Goal: Task Accomplishment & Management: Manage account settings

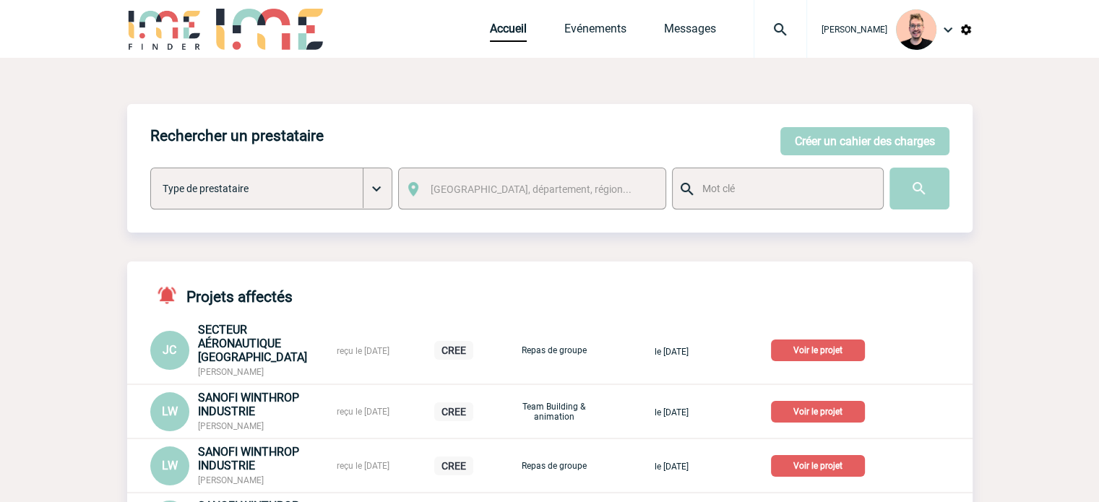
click at [766, 35] on img at bounding box center [780, 29] width 52 height 17
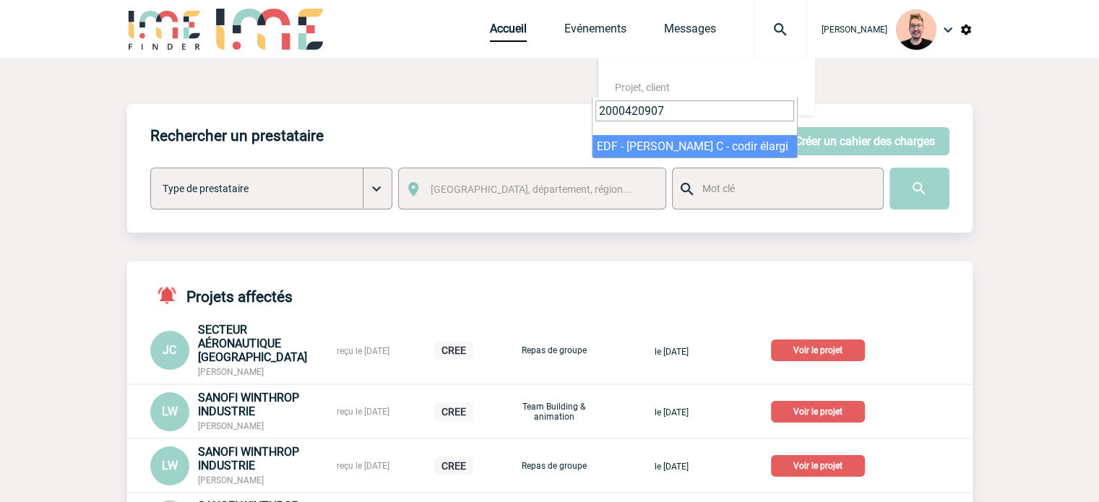
type input "2000420907"
select select "20408"
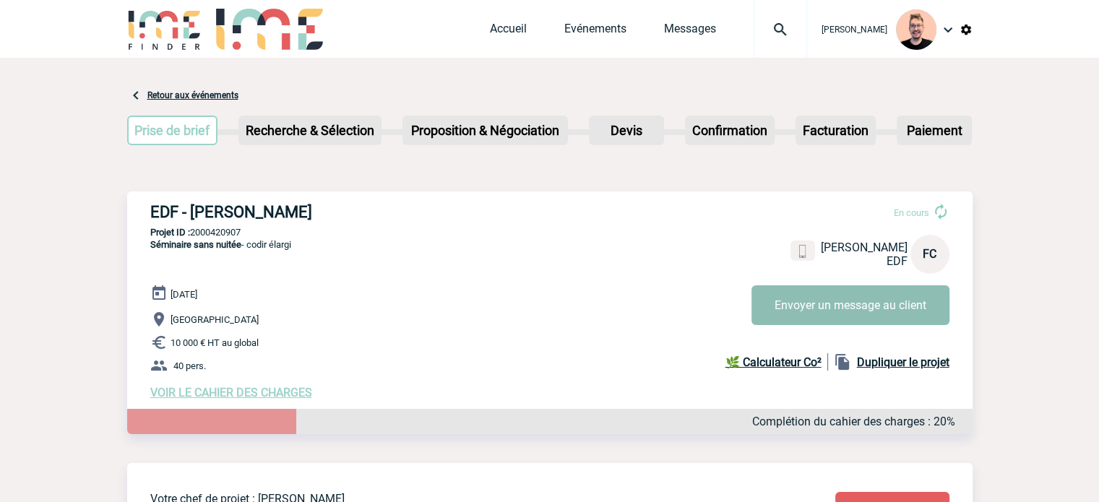
click at [790, 307] on button "Envoyer un message au client" at bounding box center [850, 305] width 198 height 40
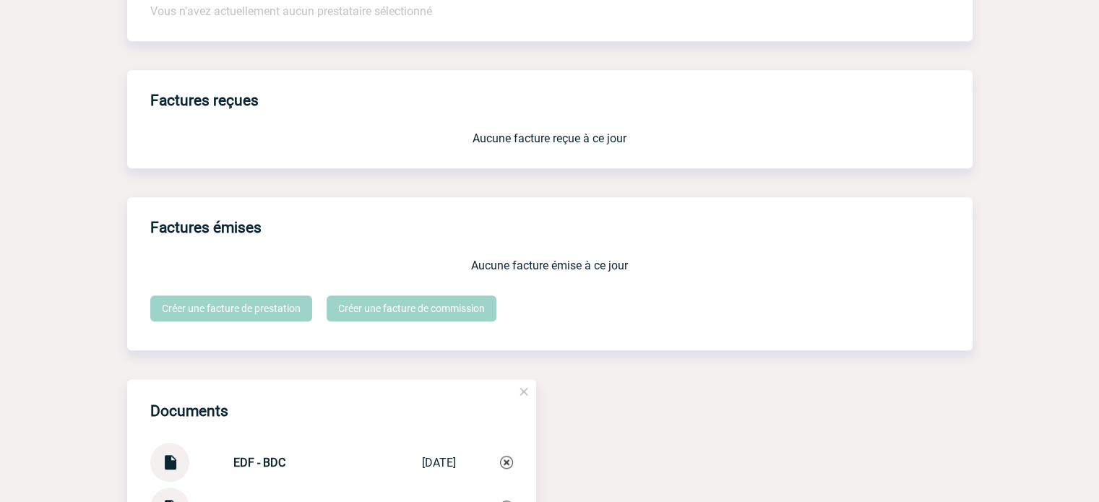
scroll to position [1445, 0]
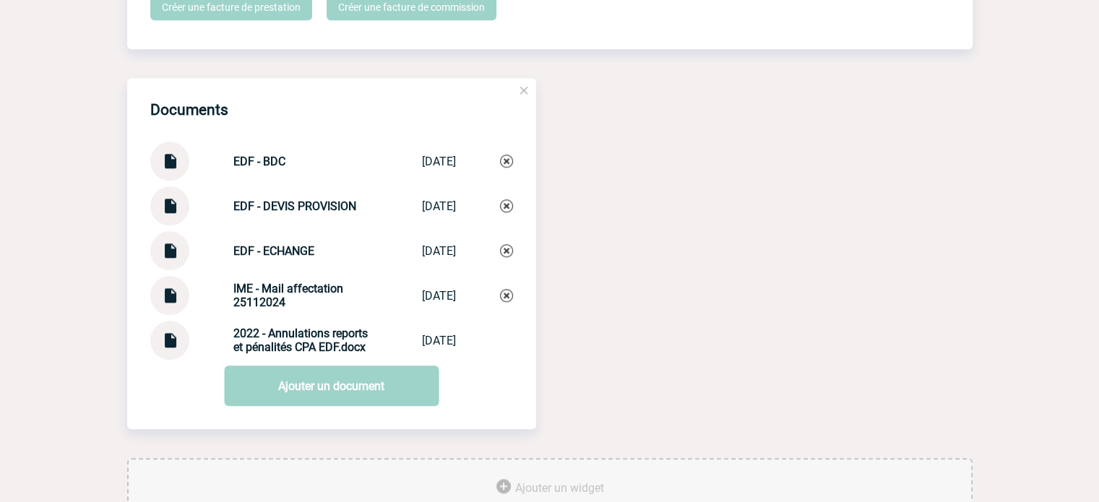
click at [166, 256] on img at bounding box center [169, 245] width 19 height 28
click at [509, 257] on img at bounding box center [506, 250] width 13 height 13
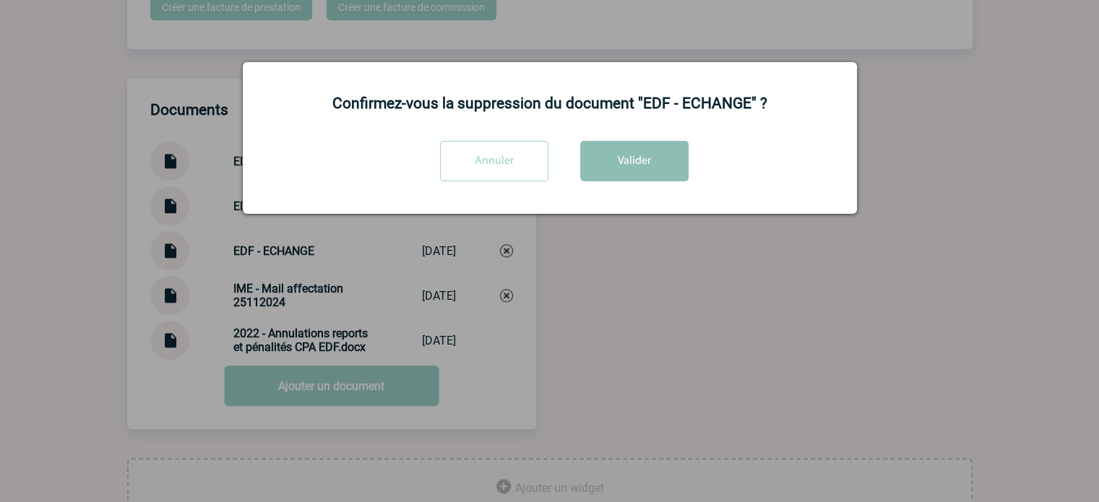
click at [604, 163] on button "Valider" at bounding box center [634, 161] width 108 height 40
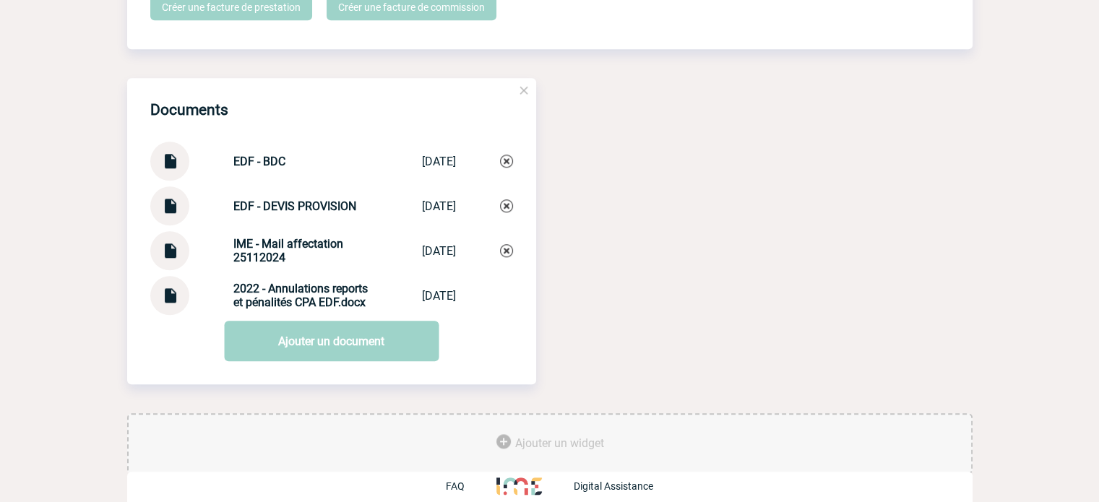
click at [290, 355] on link "Ajouter un document" at bounding box center [331, 341] width 215 height 40
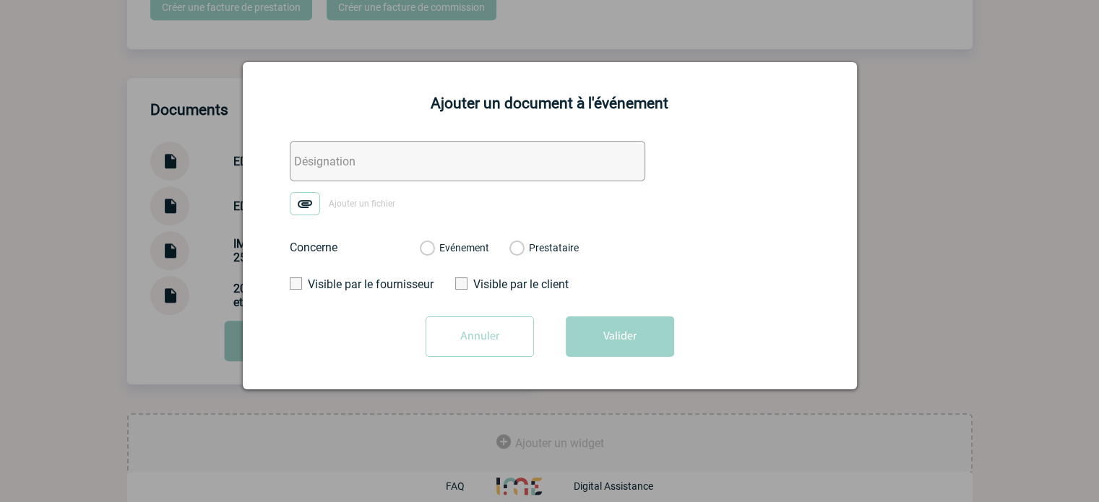
click at [395, 158] on input "text" at bounding box center [467, 161] width 355 height 40
type input "edf - échange"
click at [306, 204] on img at bounding box center [305, 203] width 30 height 23
click at [0, 0] on input "Ajouter un fichier" at bounding box center [0, 0] width 0 height 0
click at [428, 255] on label "Evénement" at bounding box center [427, 248] width 14 height 13
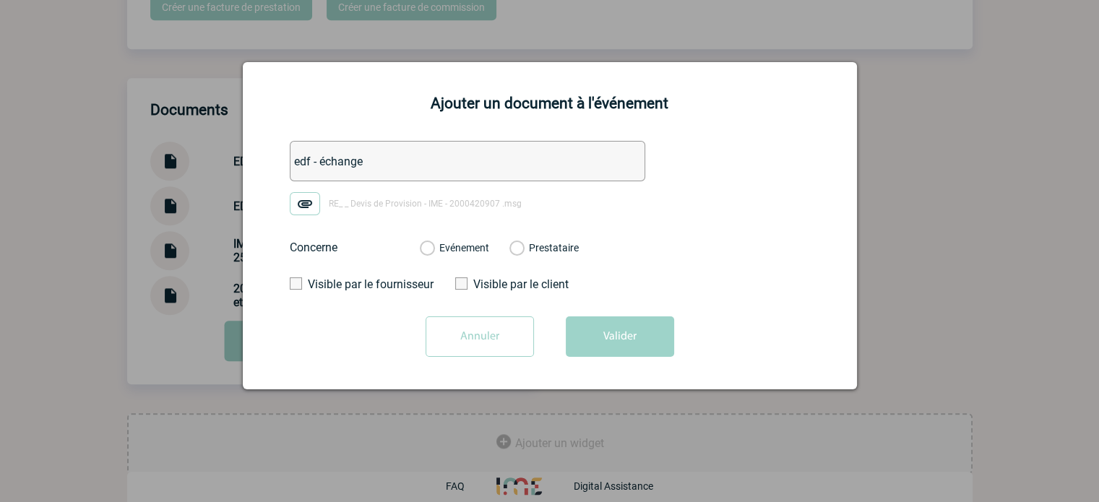
click at [0, 0] on input "Evénement" at bounding box center [0, 0] width 0 height 0
drag, startPoint x: 579, startPoint y: 316, endPoint x: 589, endPoint y: 325, distance: 14.3
click at [579, 316] on form "edf - échange RE_ _ Devis de Provision - IME - 2000420907 .msg Concerne Evéneme…" at bounding box center [550, 254] width 578 height 227
click at [589, 325] on button "Valider" at bounding box center [620, 336] width 108 height 40
